Goal: Task Accomplishment & Management: Use online tool/utility

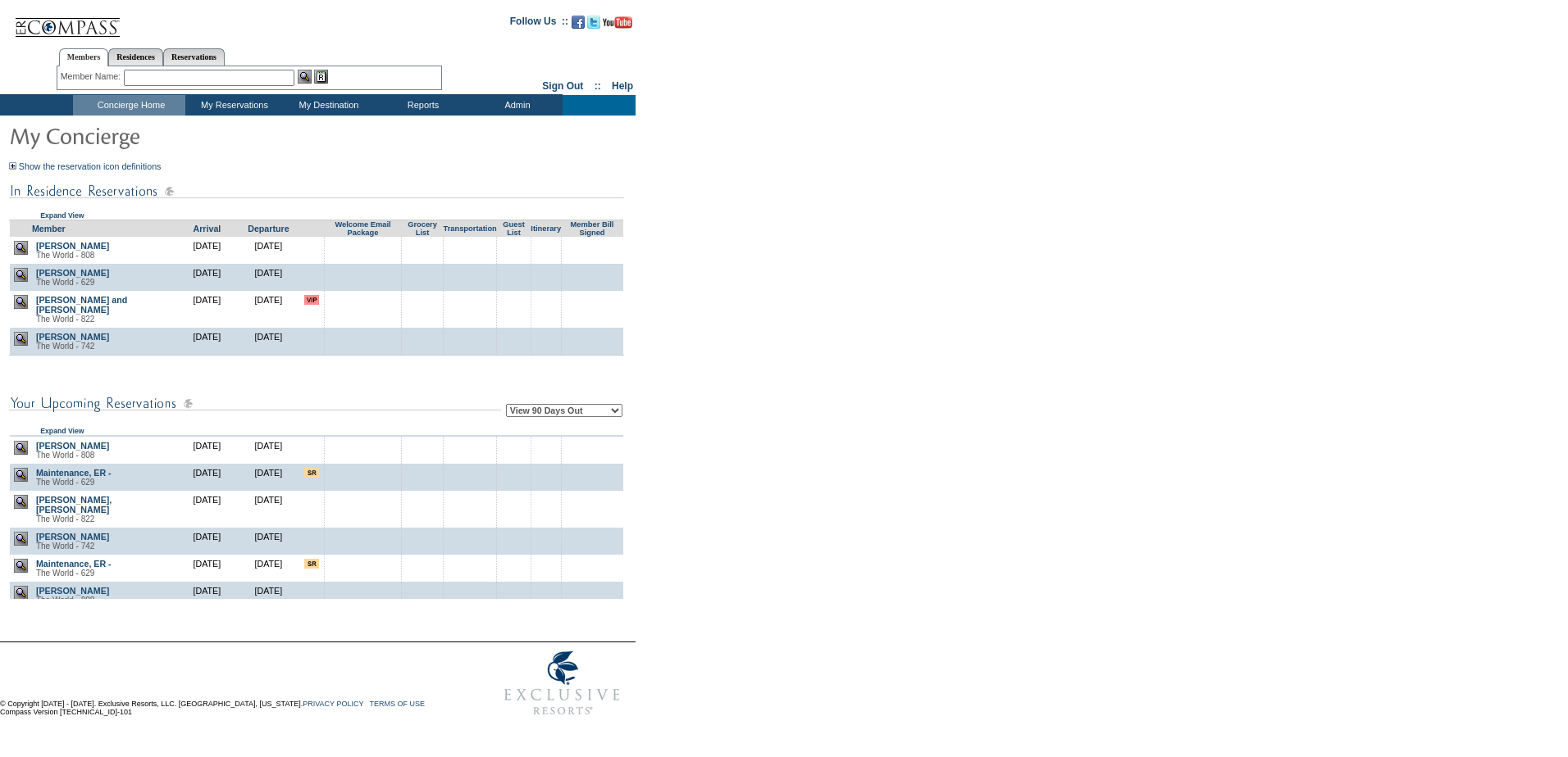
scroll to position [87, 0]
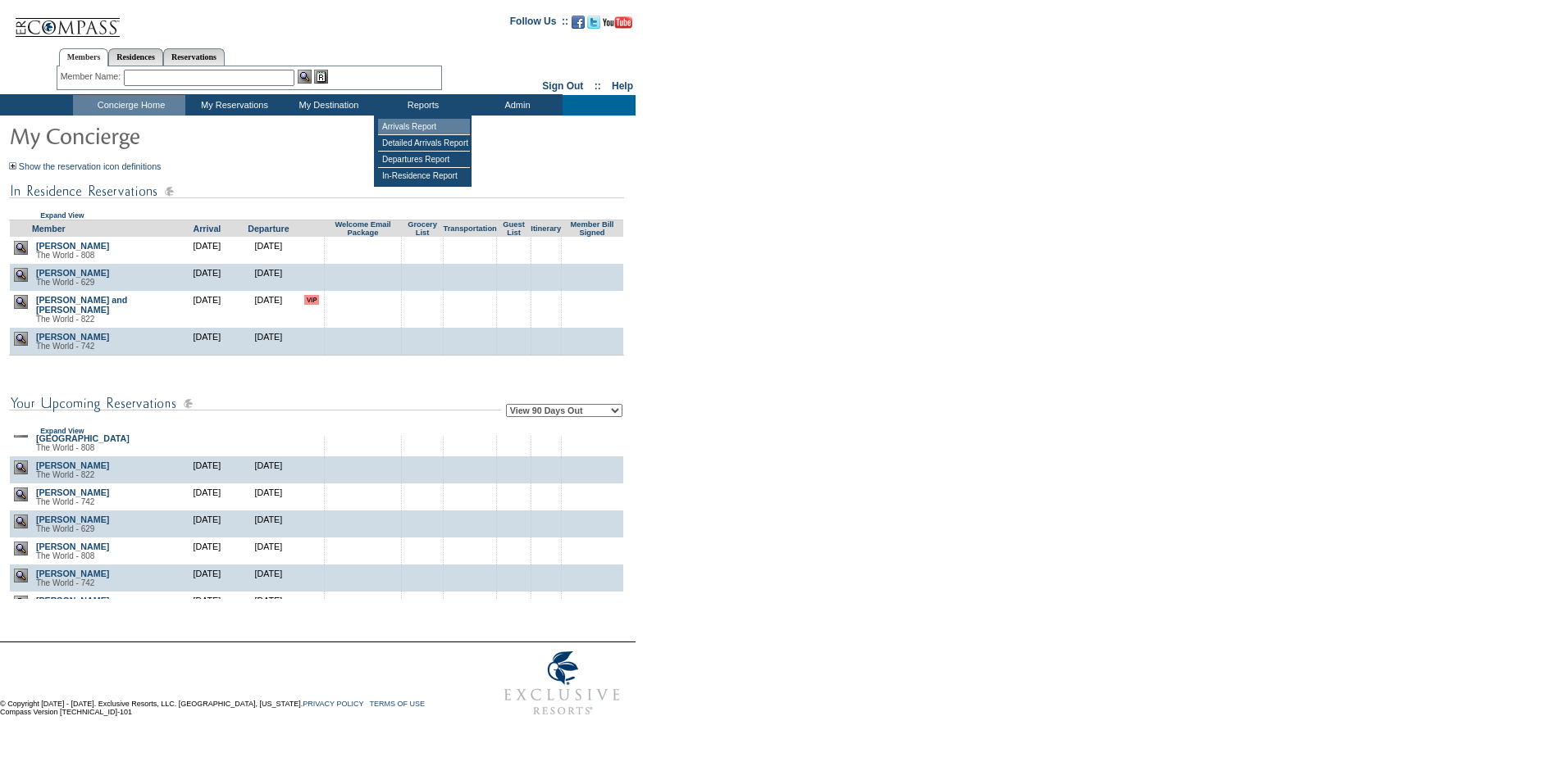
click at [431, 124] on td "Arrivals Report" at bounding box center [424, 127] width 92 height 16
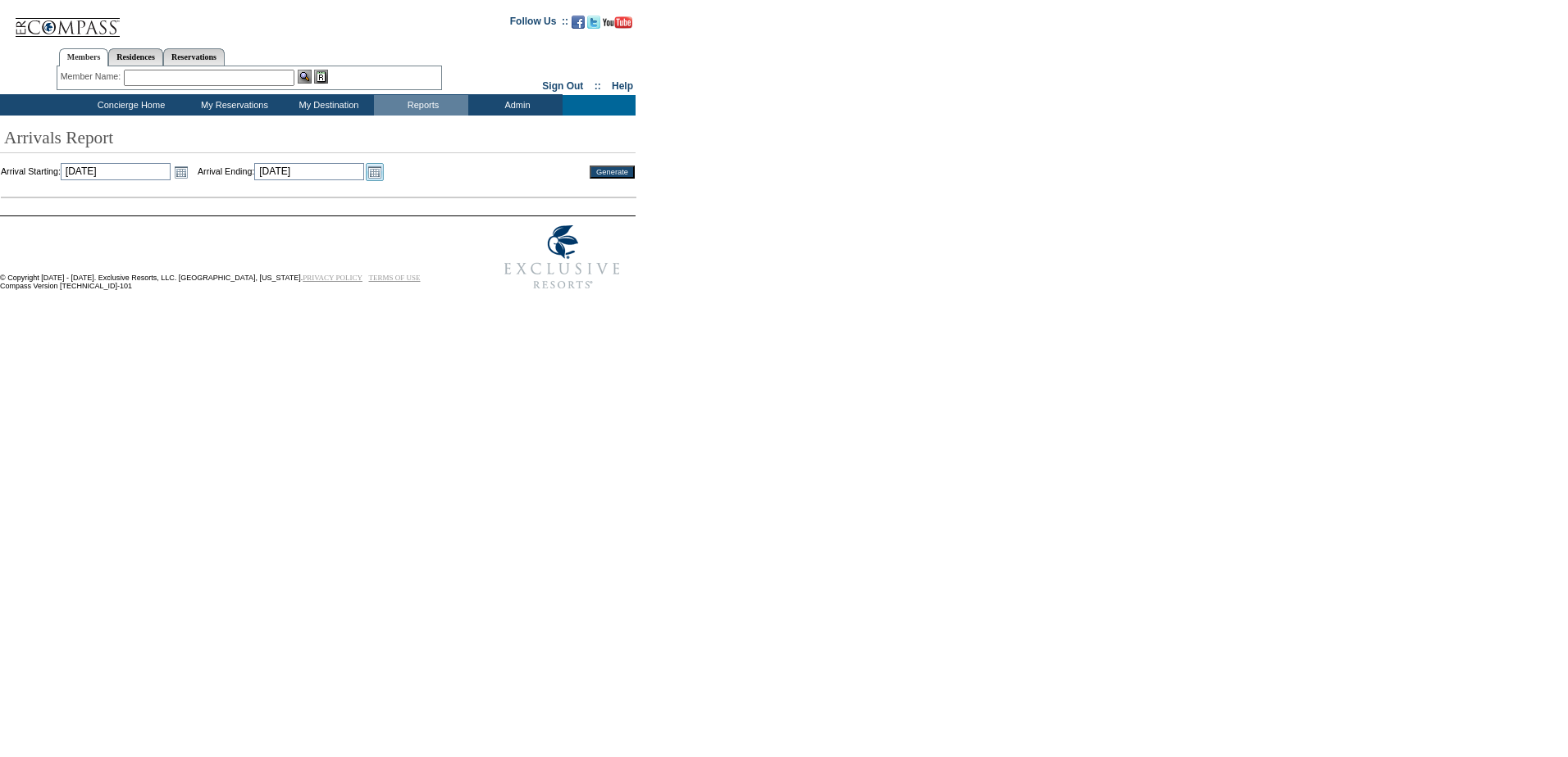
click at [384, 169] on link "Open the calendar popup." at bounding box center [375, 172] width 18 height 18
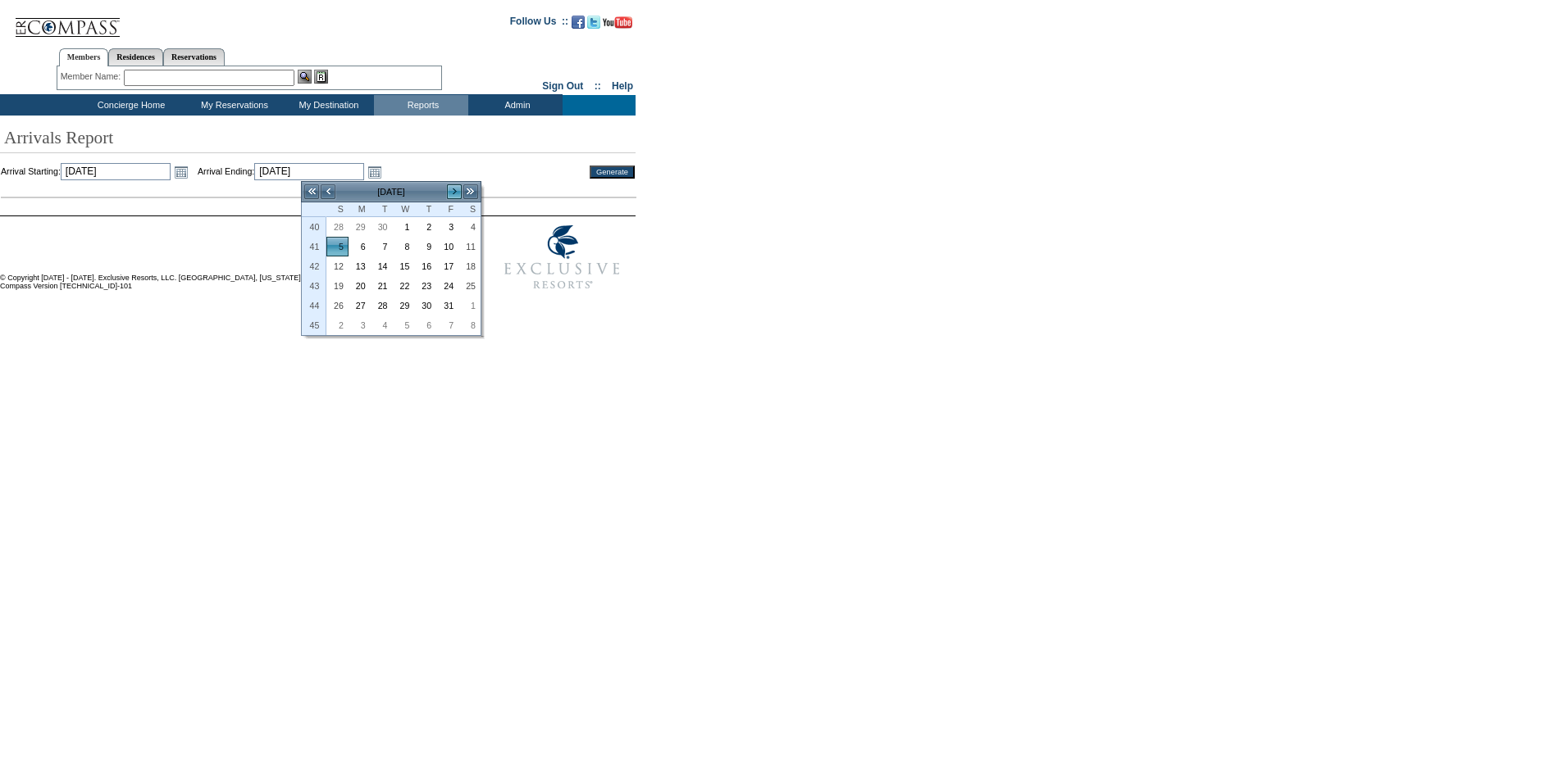
click at [460, 189] on link ">" at bounding box center [454, 192] width 16 height 16
click at [471, 307] on link "28" at bounding box center [470, 306] width 20 height 18
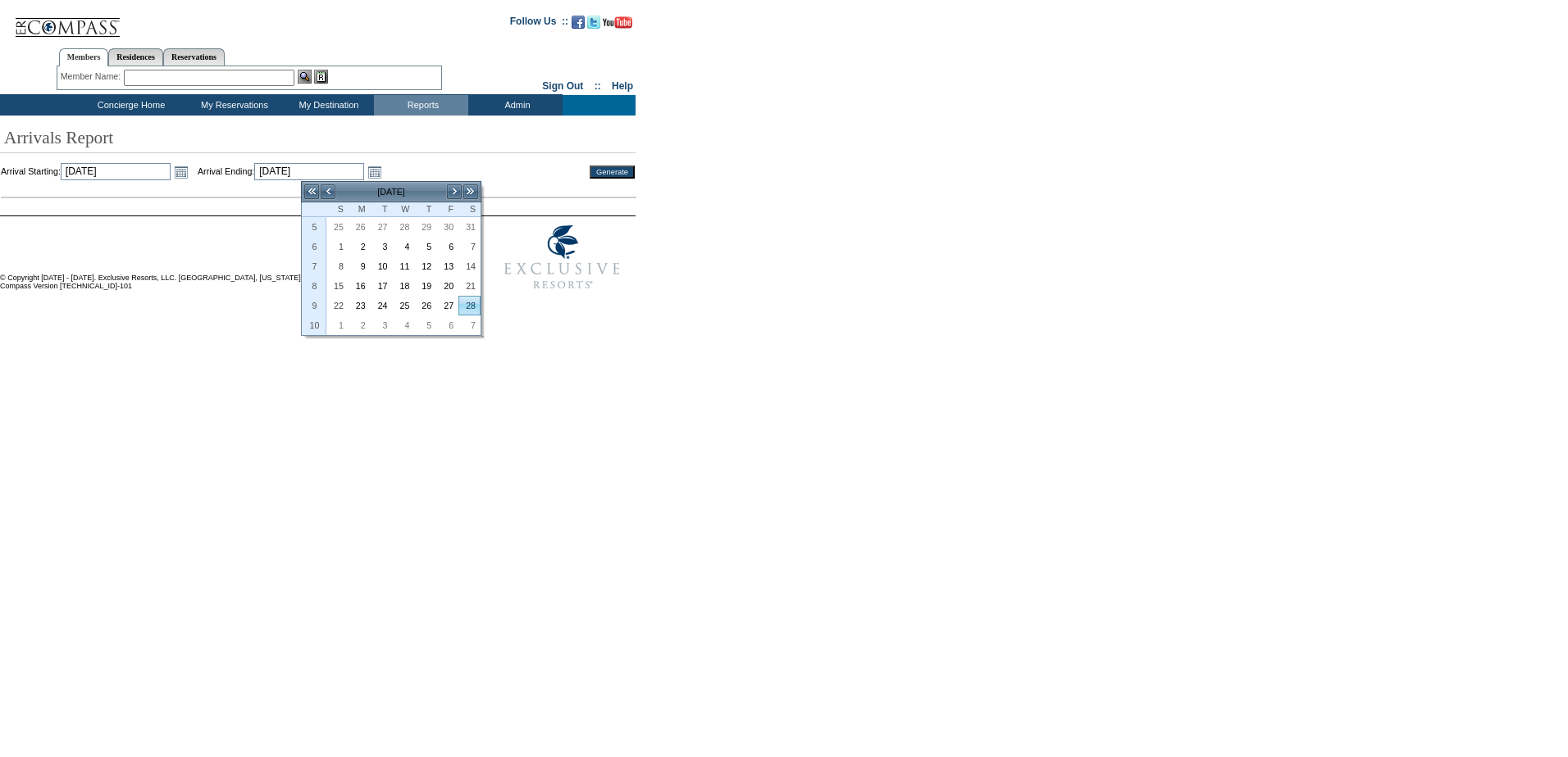
type input "[DATE]"
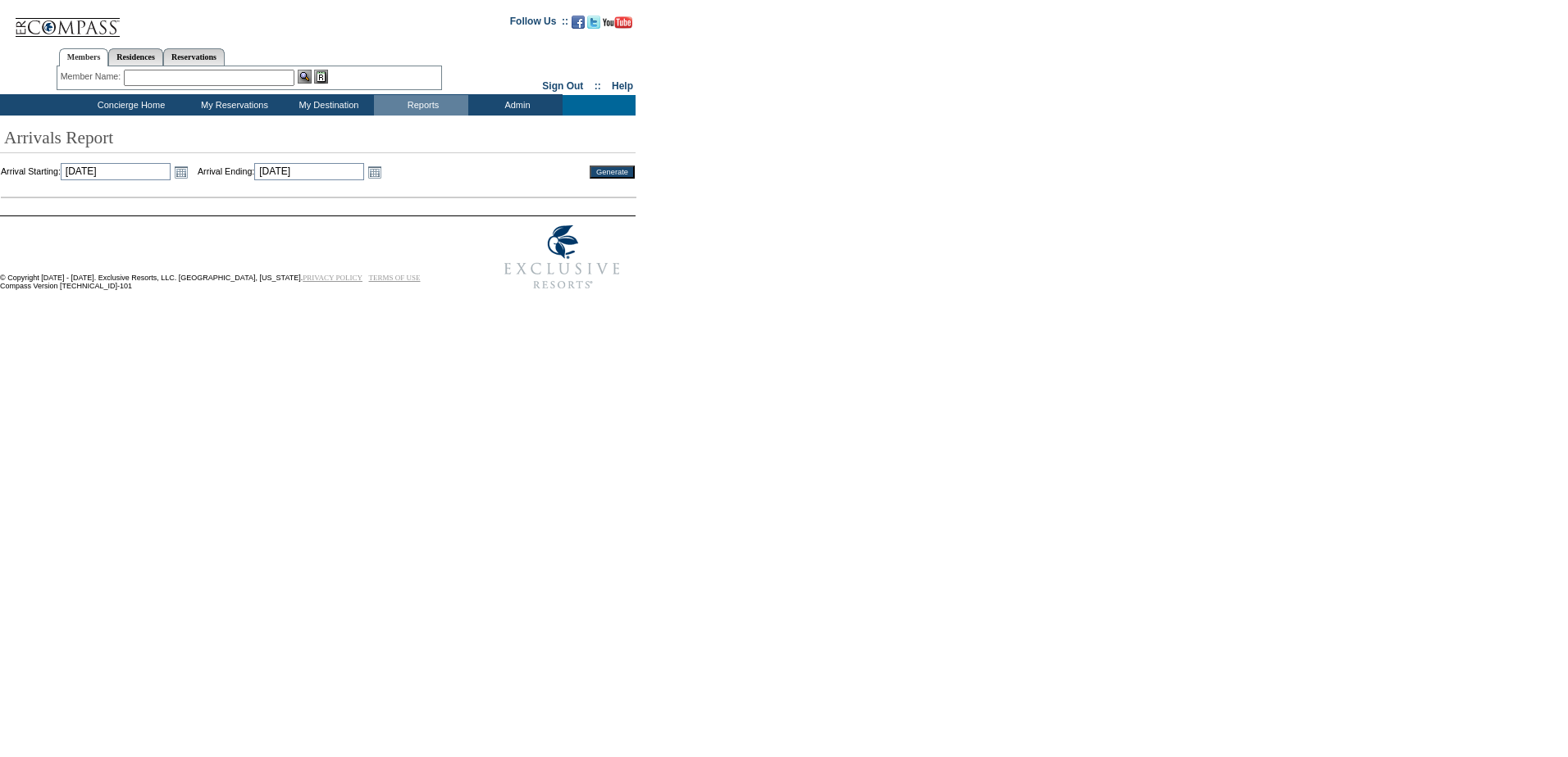
click at [601, 174] on input "Generate" at bounding box center [612, 172] width 45 height 13
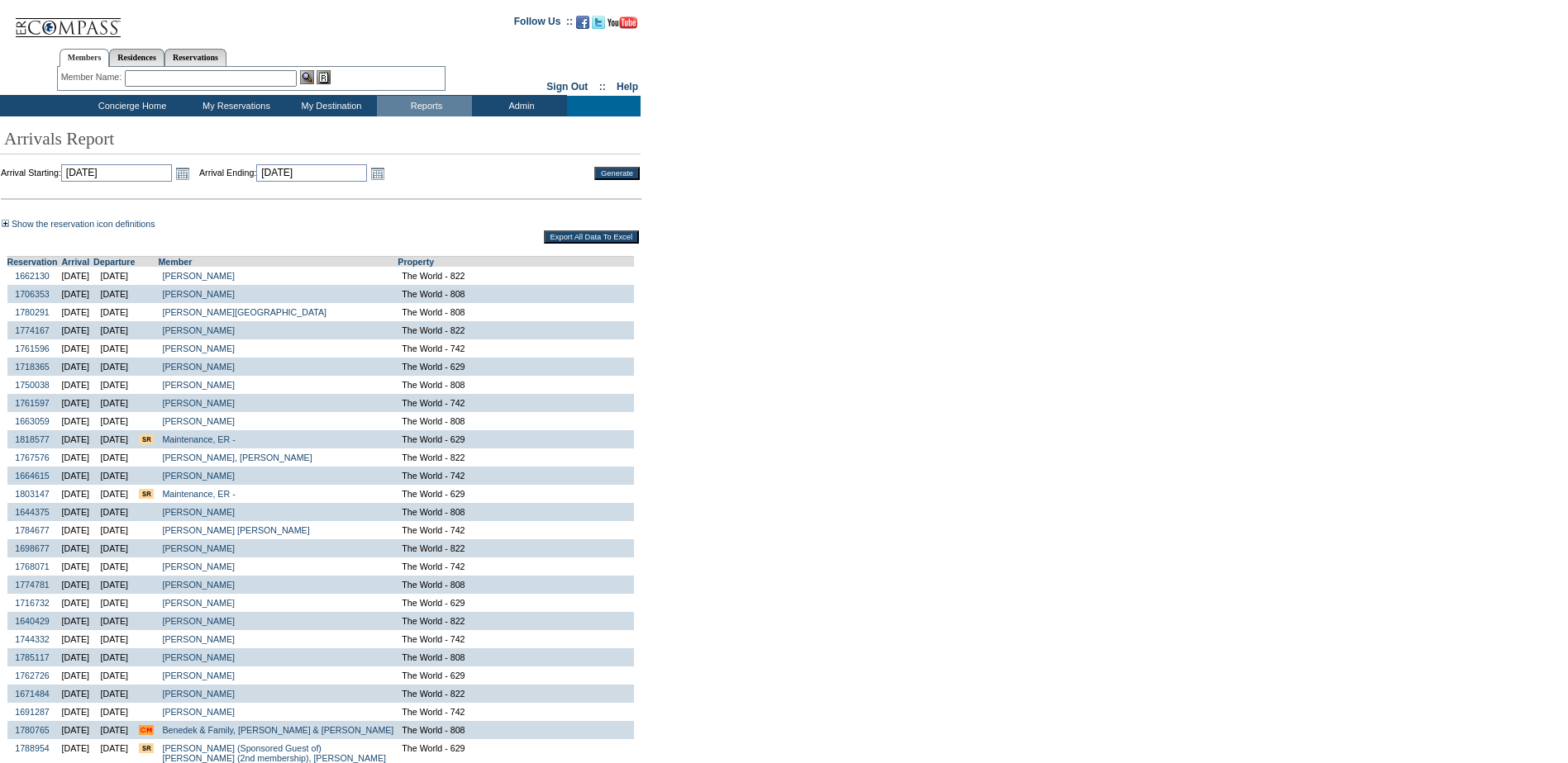
click at [576, 239] on input "Export All Data To Excel" at bounding box center [591, 237] width 95 height 13
click at [336, 143] on td "Residences : By Category" at bounding box center [340, 144] width 108 height 16
